Goal: Task Accomplishment & Management: Manage account settings

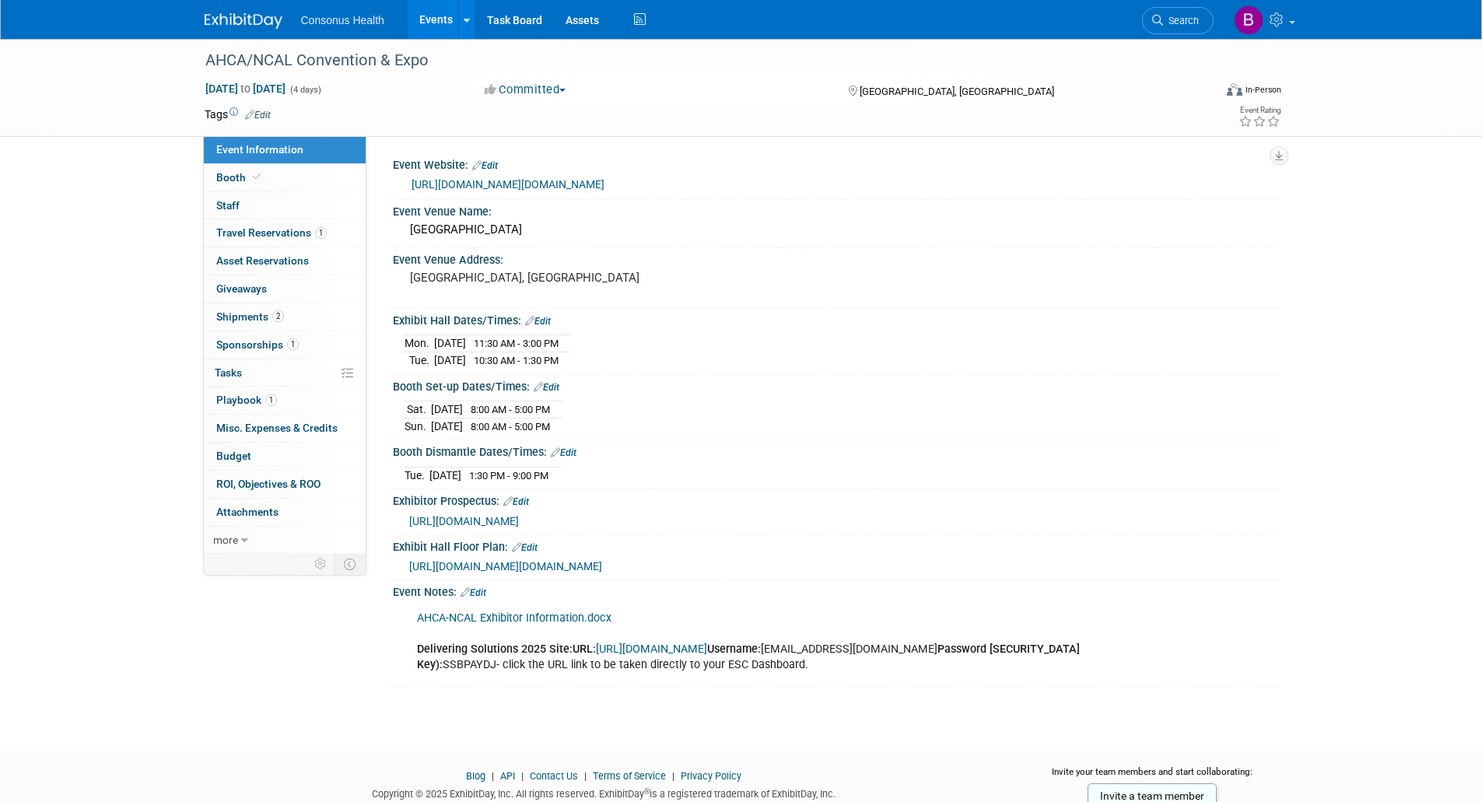
click at [429, 22] on link "Events" at bounding box center [436, 19] width 57 height 39
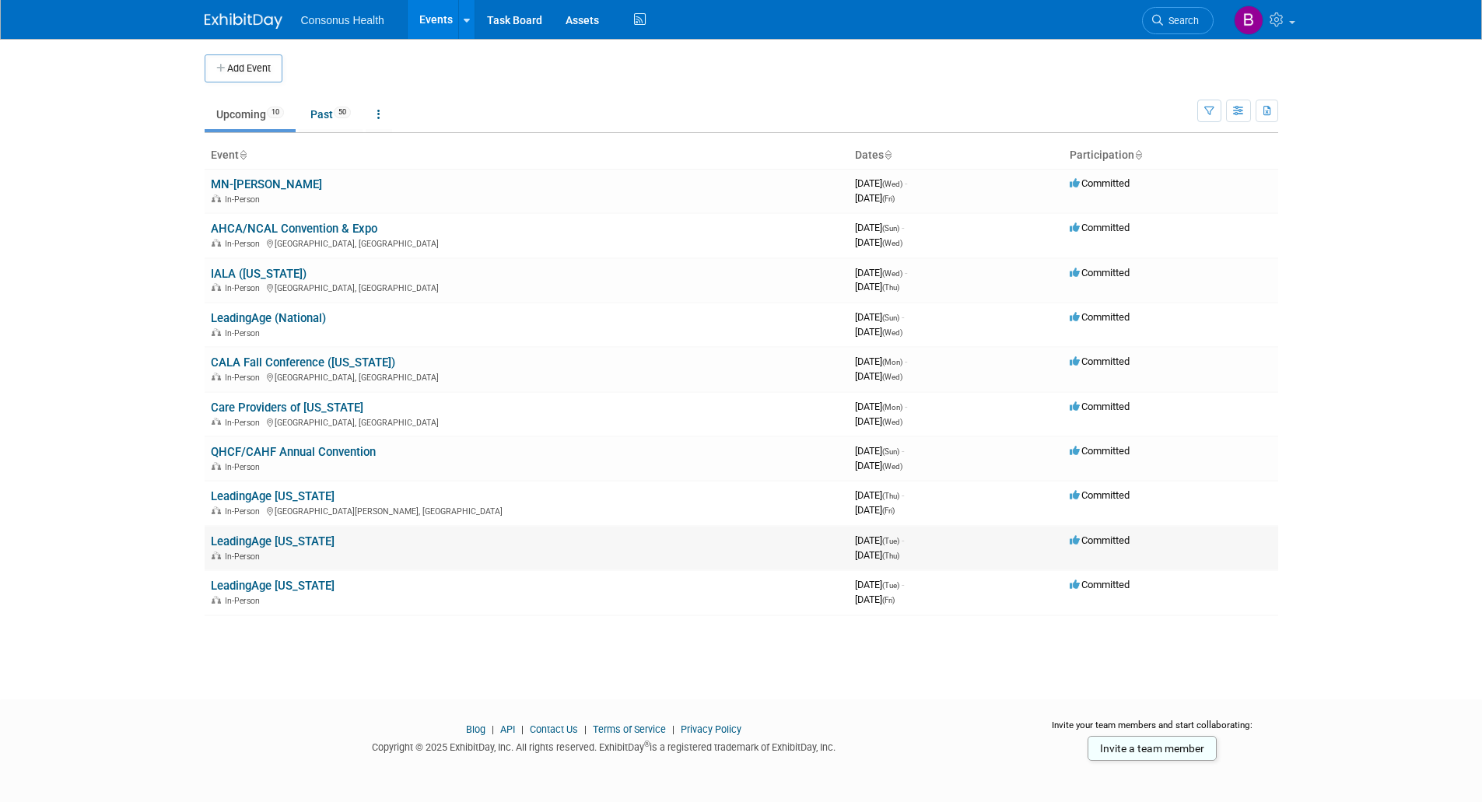
click at [268, 538] on link "LeadingAge [US_STATE]" at bounding box center [273, 541] width 124 height 14
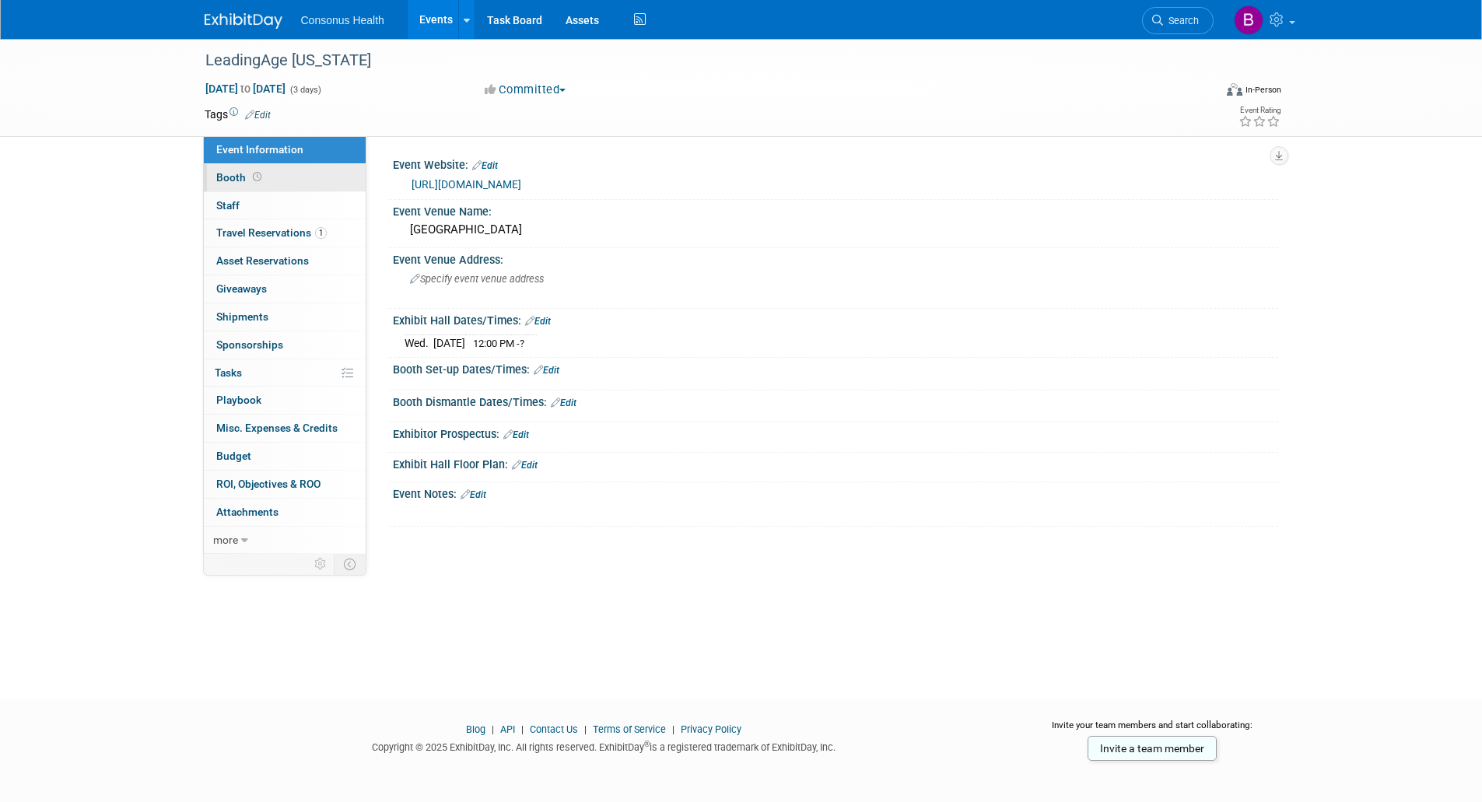
click at [229, 181] on span "Booth" at bounding box center [240, 177] width 48 height 12
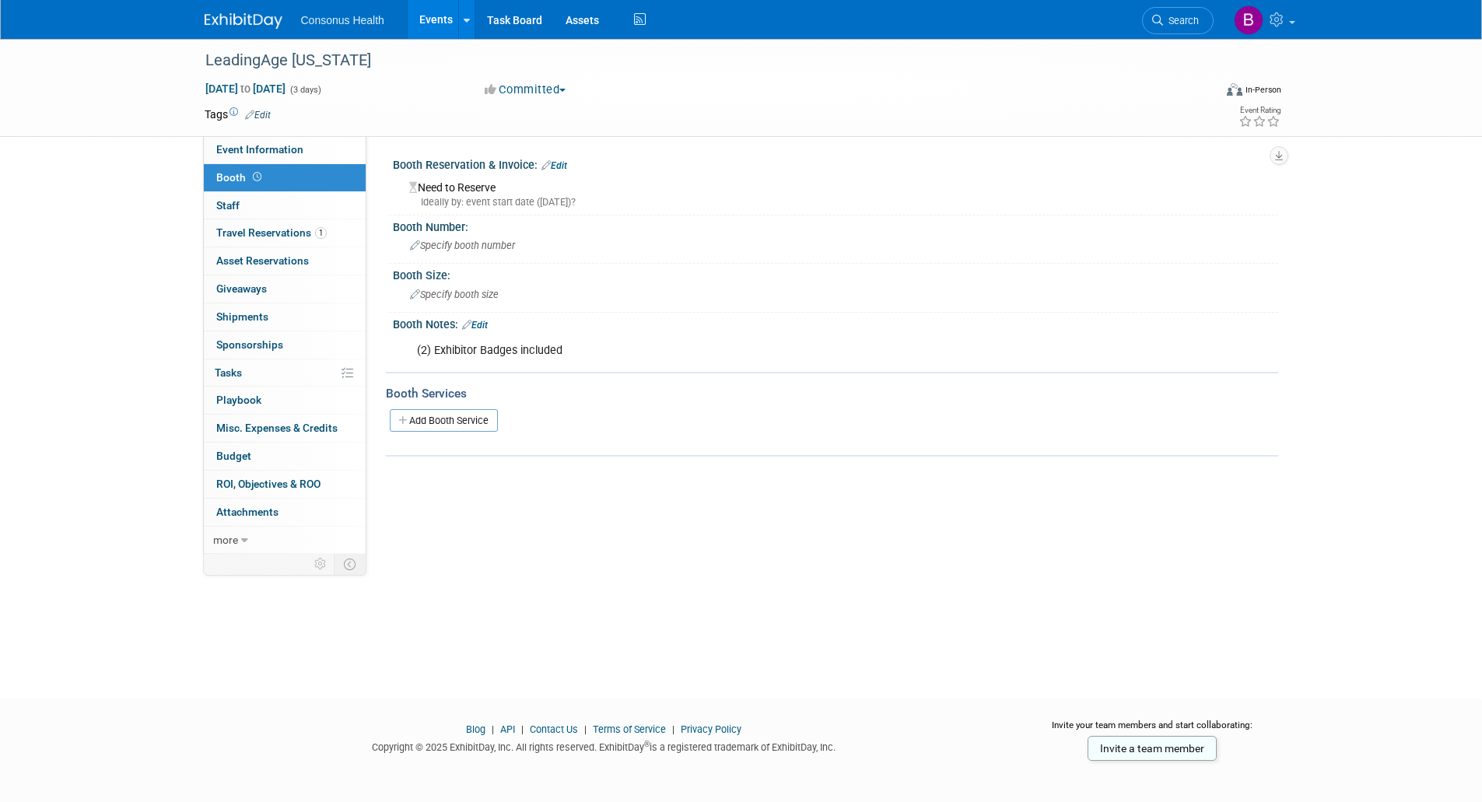
click at [556, 164] on link "Edit" at bounding box center [554, 165] width 26 height 11
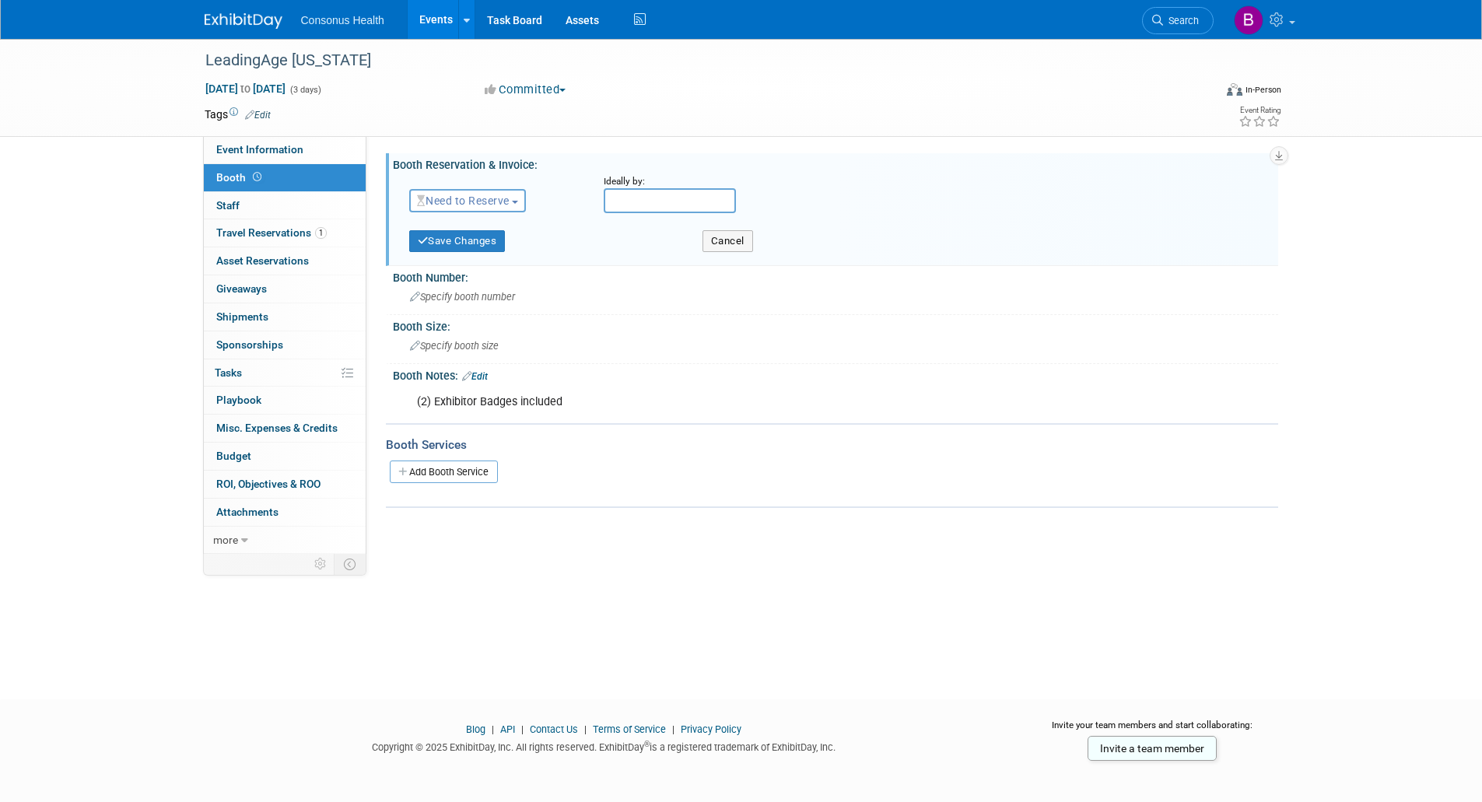
click at [506, 203] on span "Need to Reserve" at bounding box center [463, 200] width 93 height 12
click at [474, 254] on link "Reserved" at bounding box center [493, 249] width 166 height 22
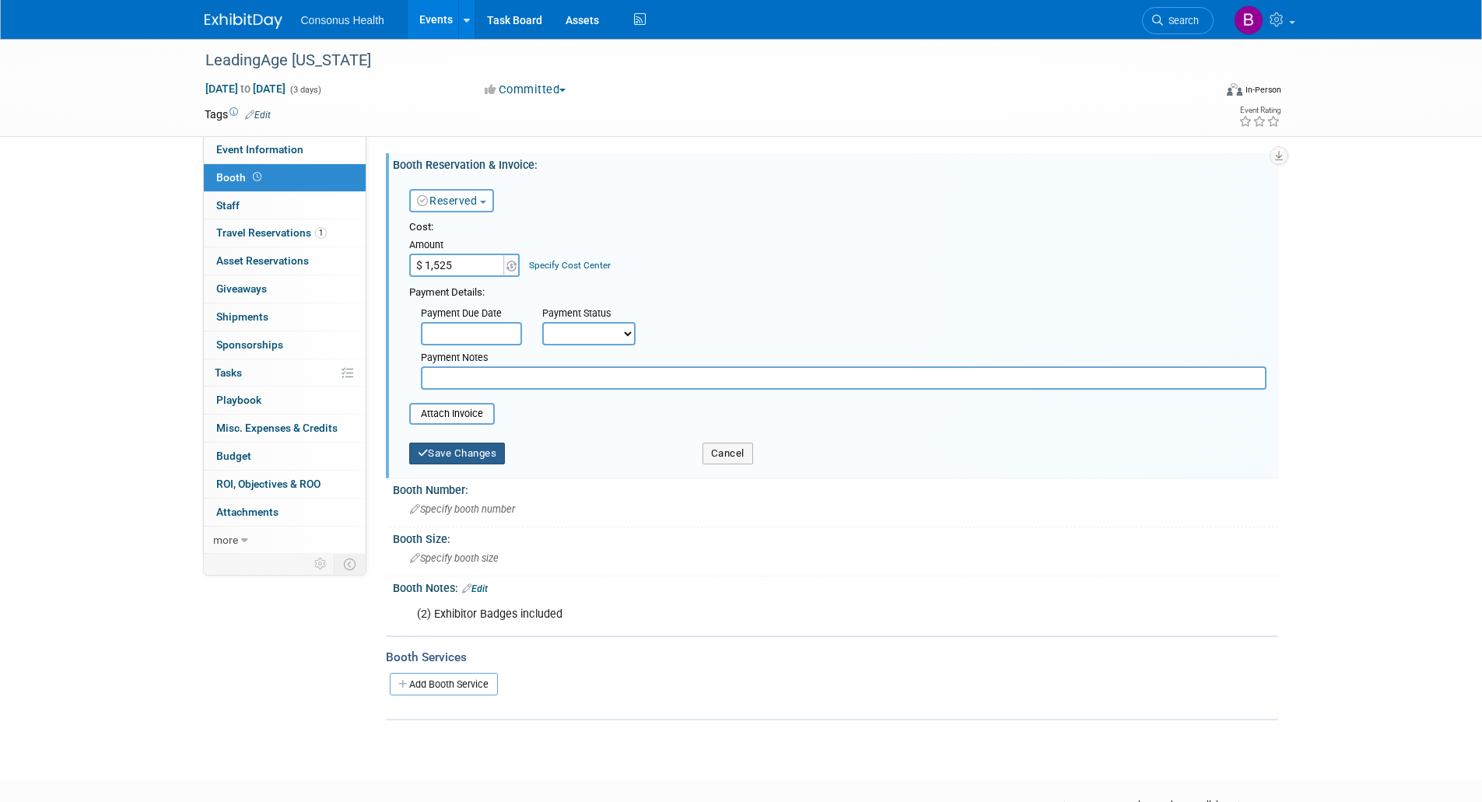
type input "$ 1,525.00"
click at [453, 454] on button "Save Changes" at bounding box center [457, 454] width 96 height 22
